Goal: Task Accomplishment & Management: Use online tool/utility

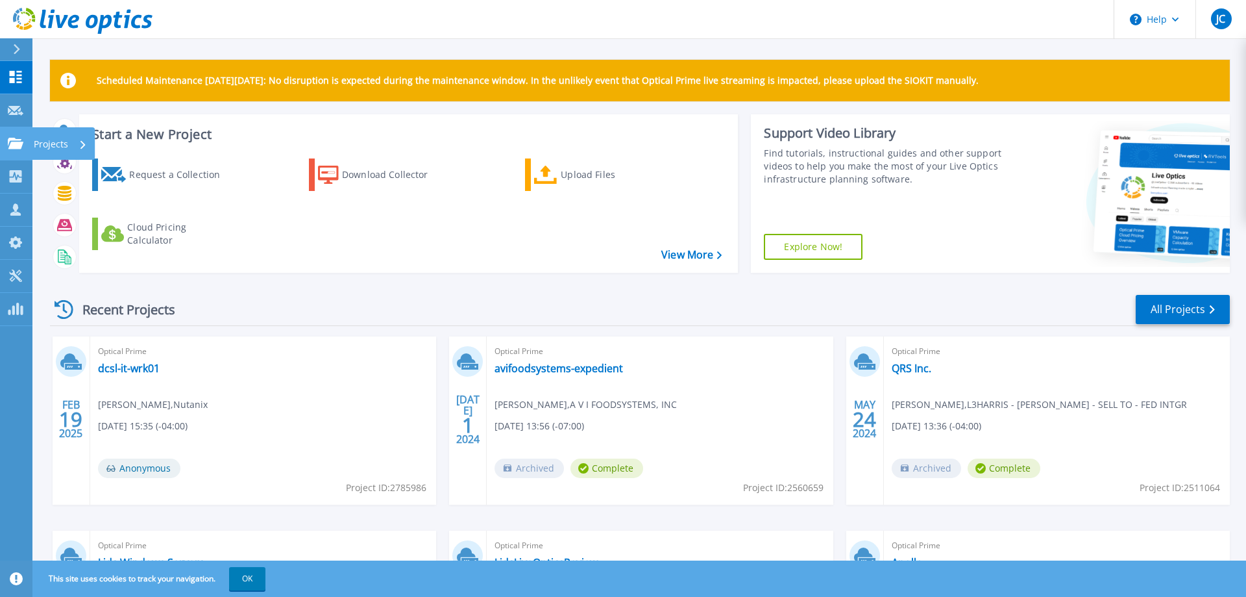
click at [18, 138] on div at bounding box center [16, 144] width 16 height 12
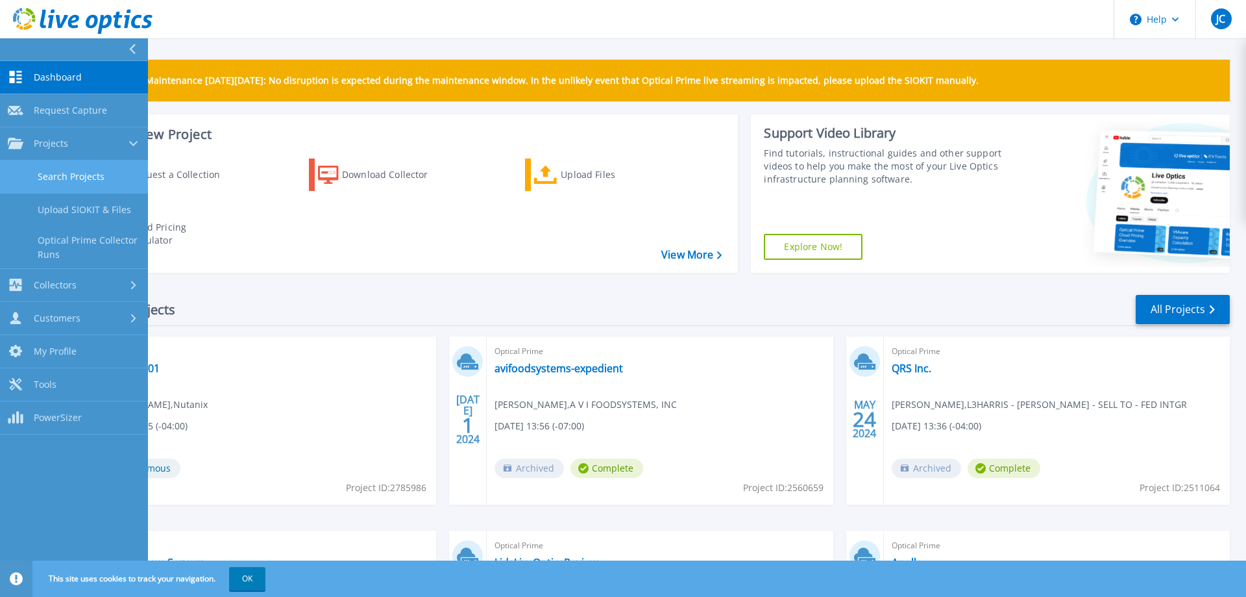
click at [45, 173] on link "Search Projects" at bounding box center [74, 176] width 148 height 33
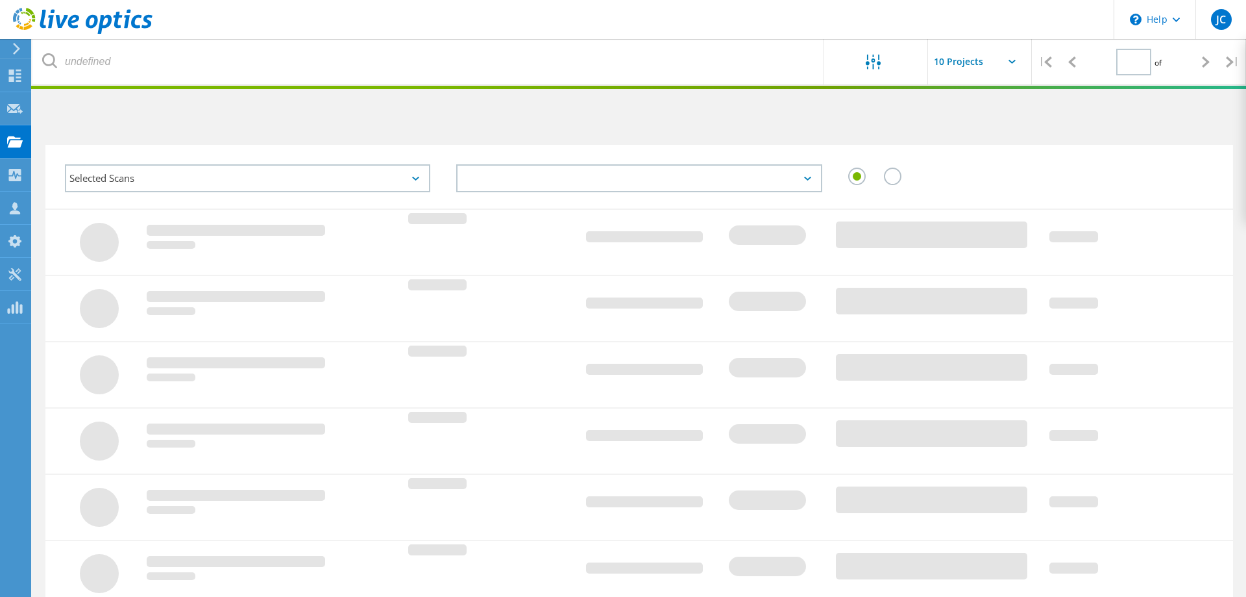
type input "1"
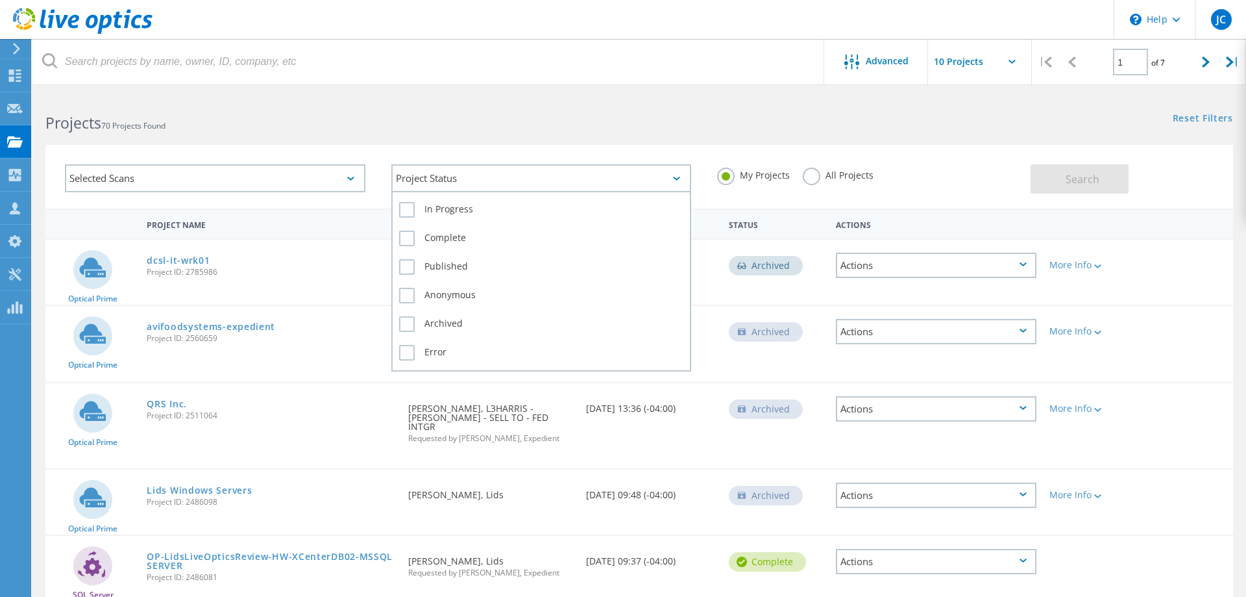
click at [473, 180] on div "Project Status" at bounding box center [541, 178] width 301 height 28
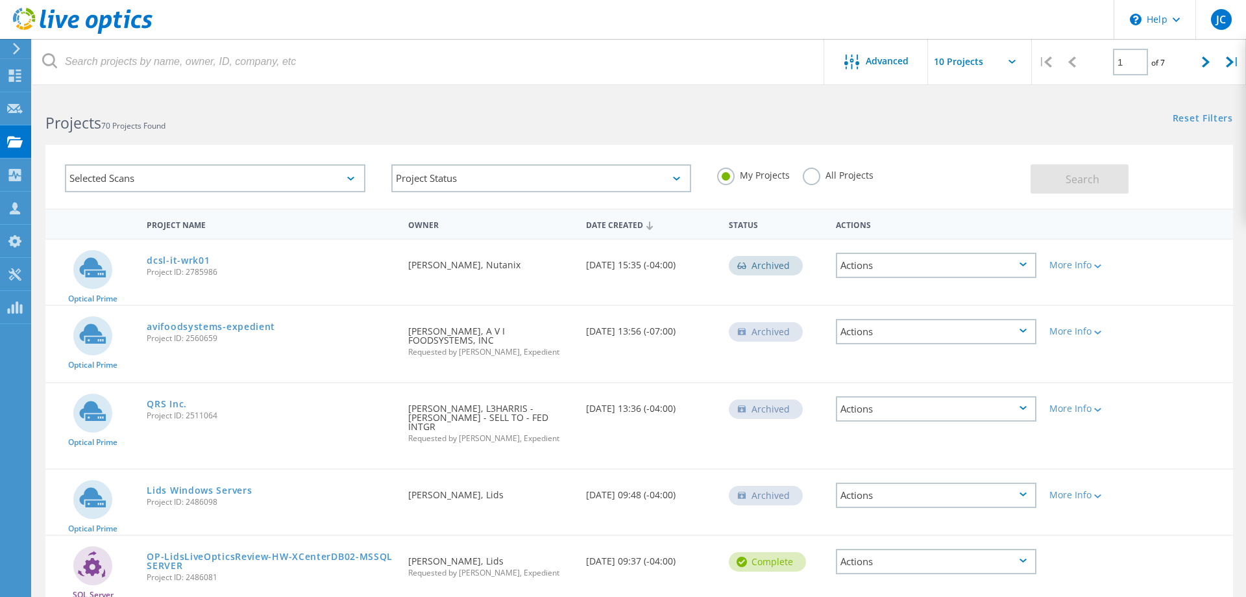
click at [269, 178] on div "Selected Scans" at bounding box center [215, 178] width 301 height 28
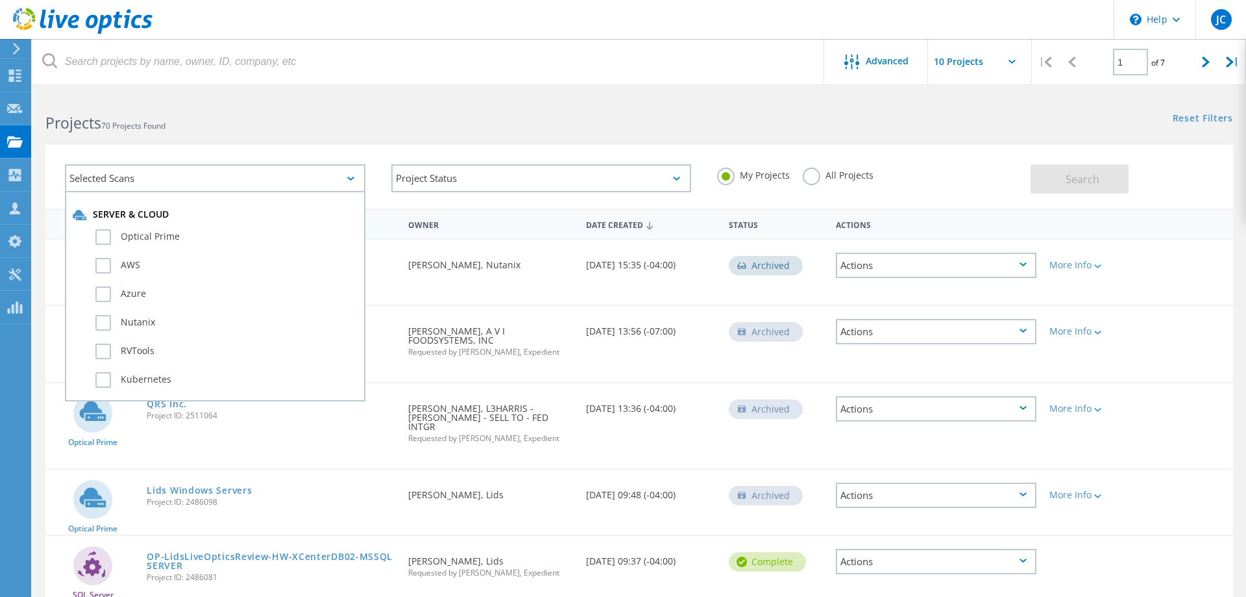
click at [269, 178] on div "Selected Scans" at bounding box center [215, 178] width 301 height 28
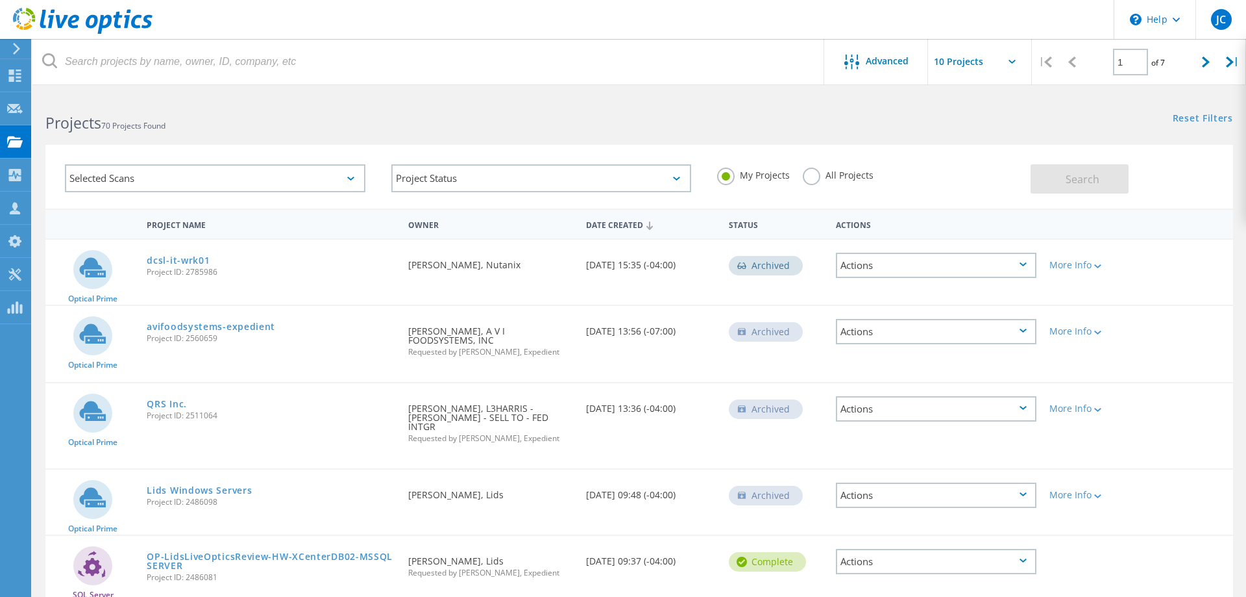
click at [1004, 63] on input "text" at bounding box center [993, 61] width 130 height 45
click at [980, 160] on div "Show 40 Projects" at bounding box center [993, 159] width 129 height 21
type input "Show 40 Projects"
click at [1230, 59] on icon at bounding box center [1230, 61] width 8 height 11
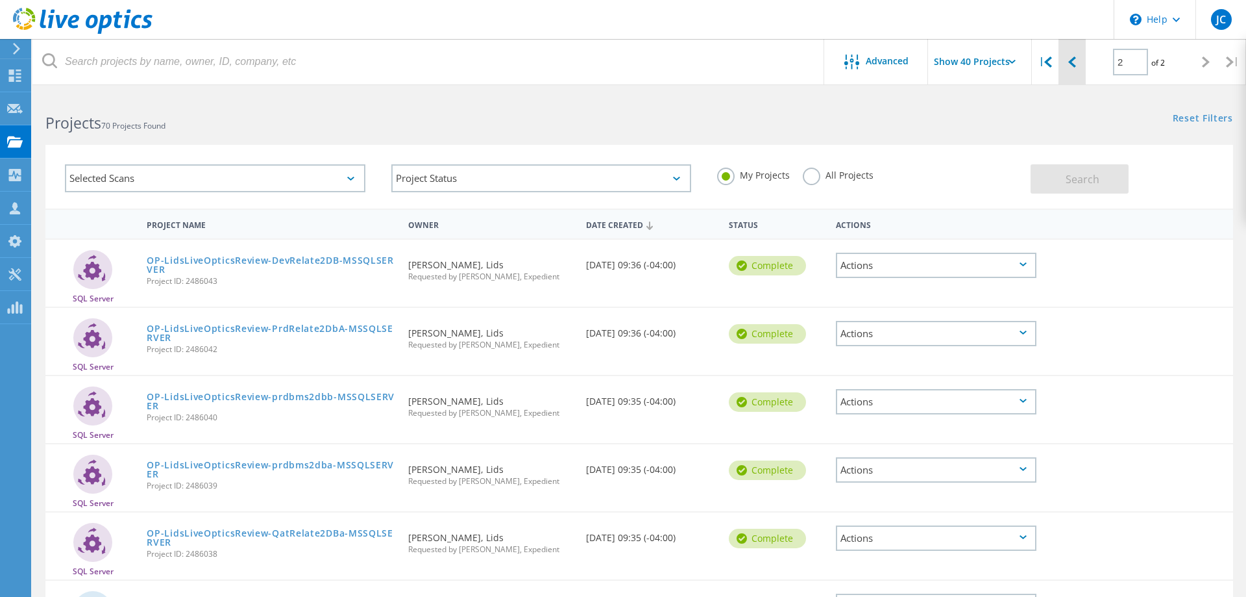
click at [1076, 63] on div at bounding box center [1072, 62] width 27 height 46
type input "1"
